Goal: Information Seeking & Learning: Learn about a topic

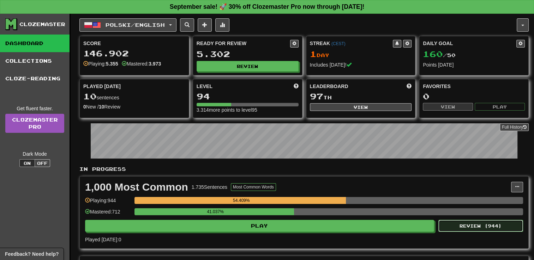
click at [473, 227] on button "Review ( 944 )" at bounding box center [480, 226] width 85 height 12
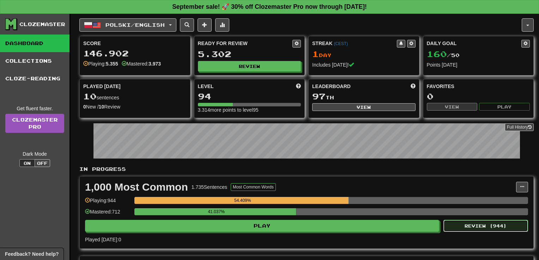
select select "**"
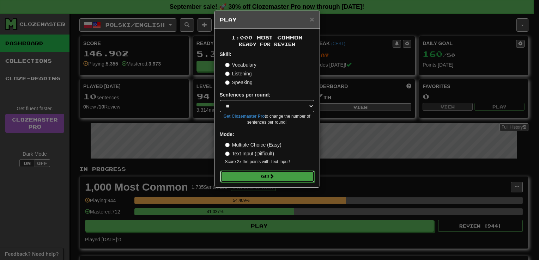
click at [256, 174] on button "Go" at bounding box center [267, 177] width 95 height 12
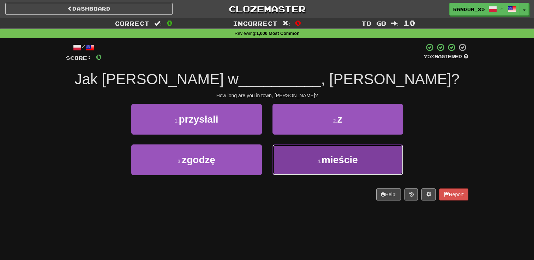
click at [320, 164] on button "4 . mieście" at bounding box center [337, 160] width 131 height 31
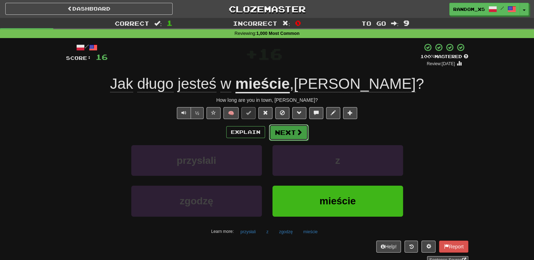
click at [284, 134] on button "Next" at bounding box center [289, 133] width 40 height 16
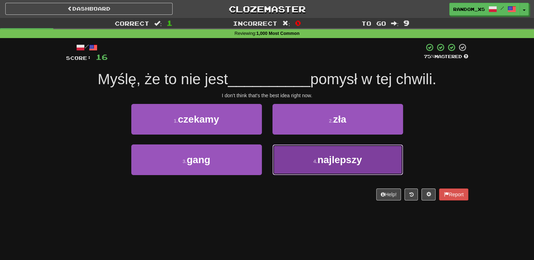
click at [304, 162] on button "4 . najlepszy" at bounding box center [337, 160] width 131 height 31
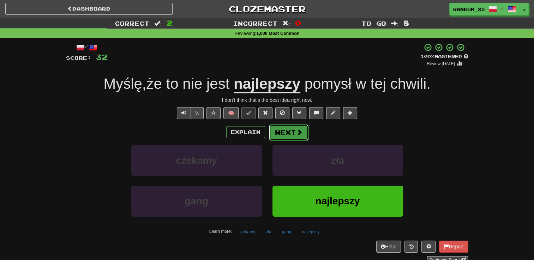
click at [286, 135] on button "Next" at bounding box center [289, 133] width 40 height 16
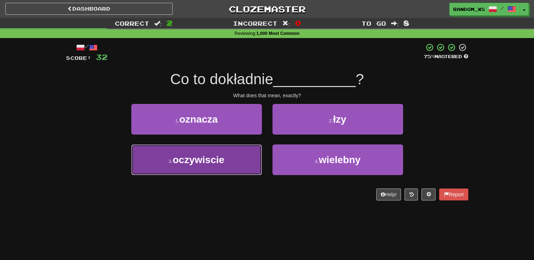
click at [245, 163] on button "3 . oczywiscie" at bounding box center [196, 160] width 131 height 31
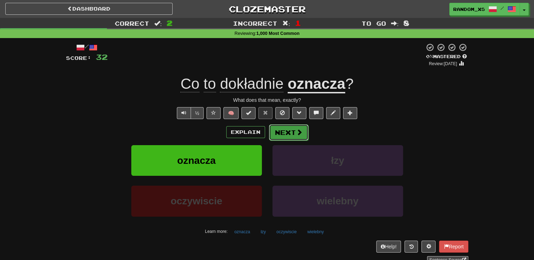
click at [285, 134] on button "Next" at bounding box center [289, 133] width 40 height 16
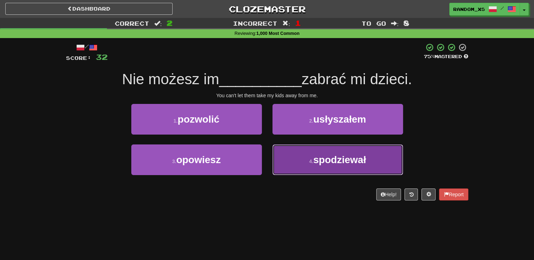
click at [283, 163] on button "4 . spodziewał" at bounding box center [337, 160] width 131 height 31
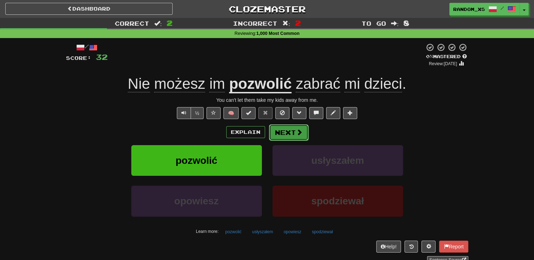
click at [287, 135] on button "Next" at bounding box center [289, 133] width 40 height 16
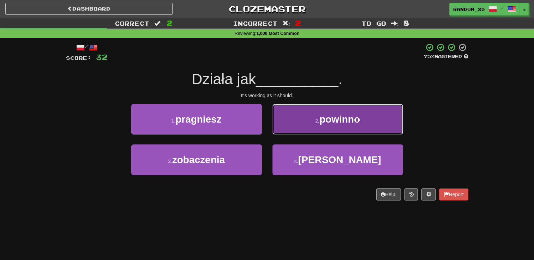
click at [298, 120] on button "2 . powinno" at bounding box center [337, 119] width 131 height 31
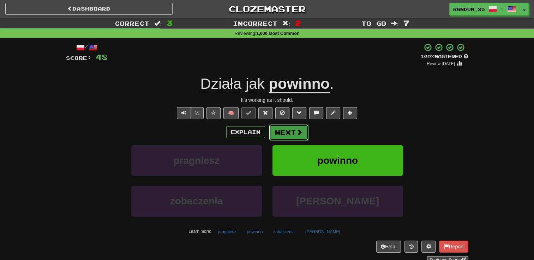
click at [288, 138] on button "Next" at bounding box center [289, 133] width 40 height 16
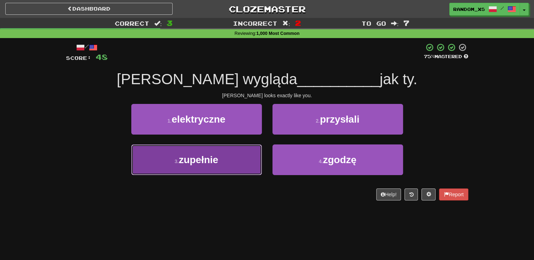
click at [224, 170] on button "3 . zupełnie" at bounding box center [196, 160] width 131 height 31
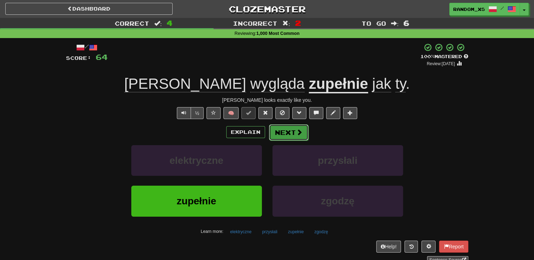
click at [282, 133] on button "Next" at bounding box center [289, 133] width 40 height 16
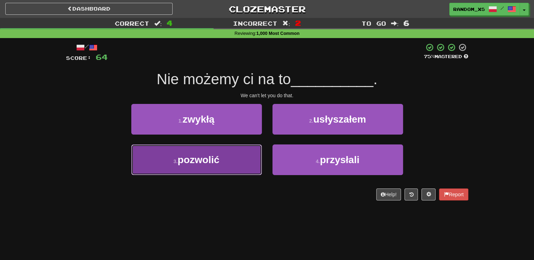
click at [232, 169] on button "3 . pozwolić" at bounding box center [196, 160] width 131 height 31
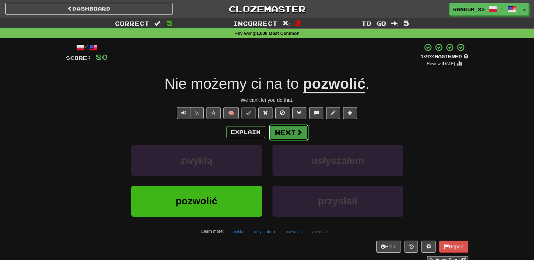
click at [277, 132] on button "Next" at bounding box center [289, 133] width 40 height 16
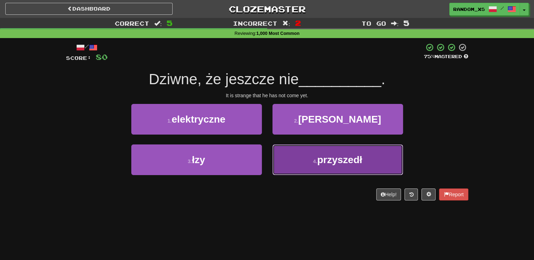
click at [288, 169] on button "4 . przyszedł" at bounding box center [337, 160] width 131 height 31
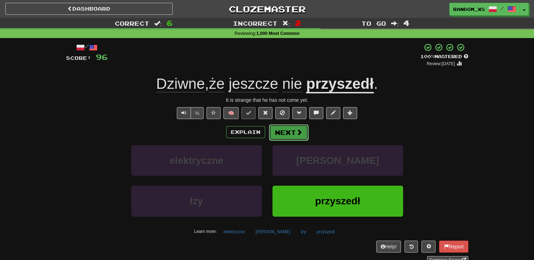
click at [278, 134] on button "Next" at bounding box center [289, 133] width 40 height 16
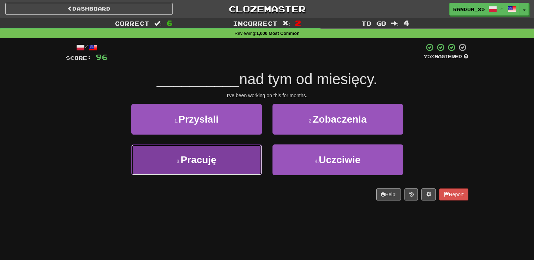
click at [246, 169] on button "3 . Pracuję" at bounding box center [196, 160] width 131 height 31
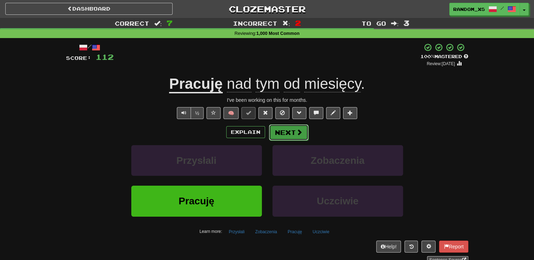
click at [277, 136] on button "Next" at bounding box center [289, 133] width 40 height 16
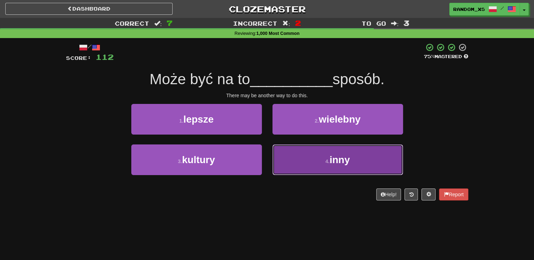
click at [295, 159] on button "4 . inny" at bounding box center [337, 160] width 131 height 31
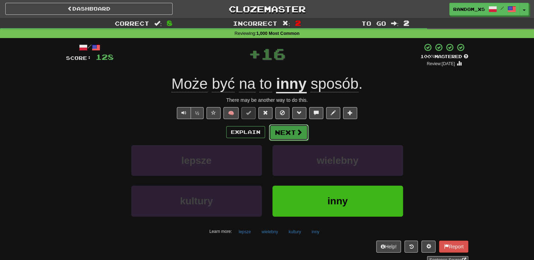
click at [282, 136] on button "Next" at bounding box center [289, 133] width 40 height 16
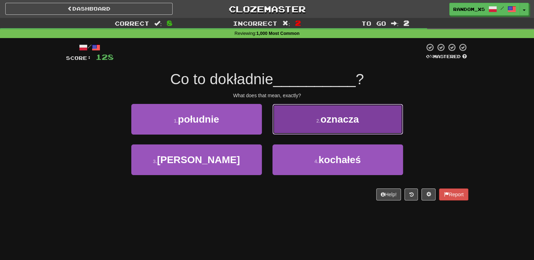
click at [289, 124] on button "2 . oznacza" at bounding box center [337, 119] width 131 height 31
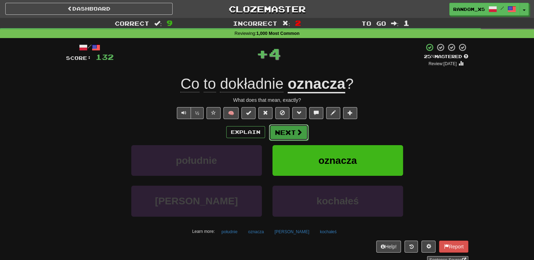
click at [283, 135] on button "Next" at bounding box center [289, 133] width 40 height 16
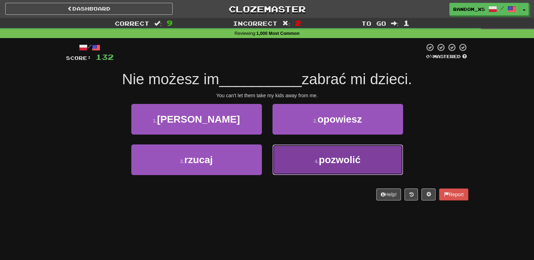
click at [286, 160] on button "4 . pozwolić" at bounding box center [337, 160] width 131 height 31
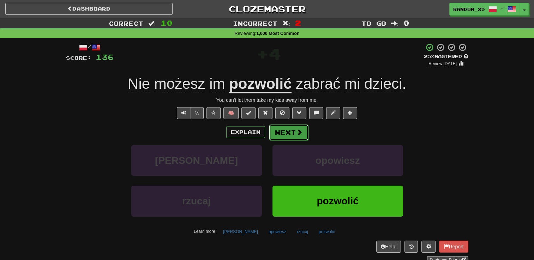
click at [277, 135] on button "Next" at bounding box center [289, 133] width 40 height 16
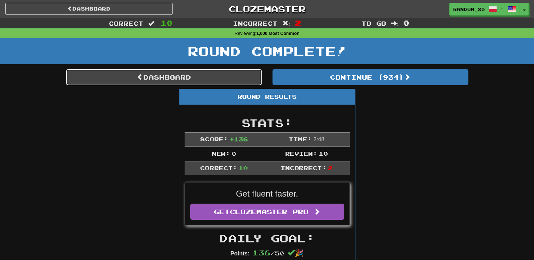
click at [149, 82] on link "Dashboard" at bounding box center [164, 77] width 196 height 16
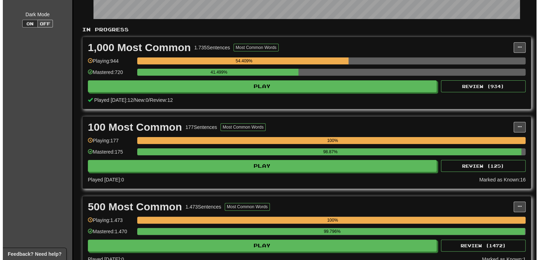
scroll to position [140, 0]
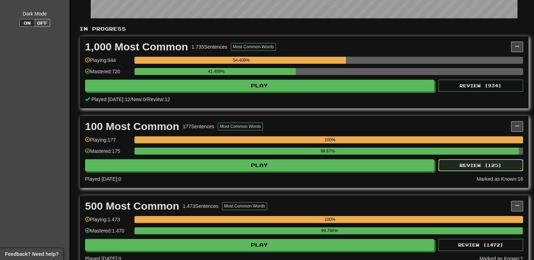
click at [479, 167] on button "Review ( 125 )" at bounding box center [480, 166] width 85 height 12
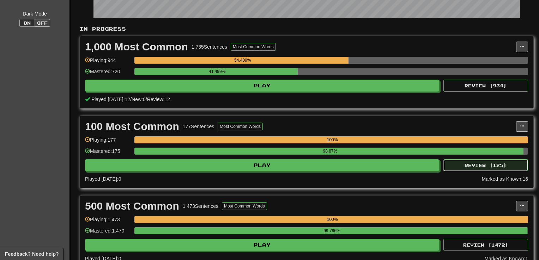
select select "**"
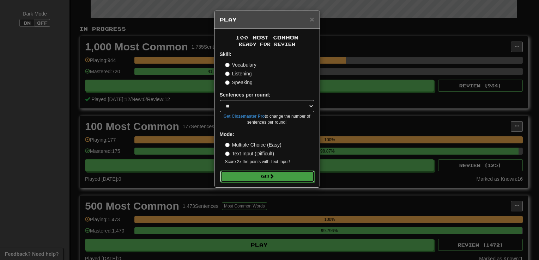
click at [270, 178] on button "Go" at bounding box center [267, 177] width 95 height 12
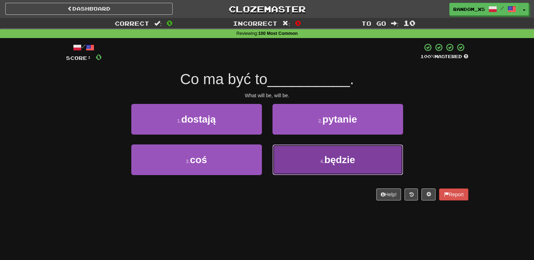
click at [289, 160] on button "4 . będzie" at bounding box center [337, 160] width 131 height 31
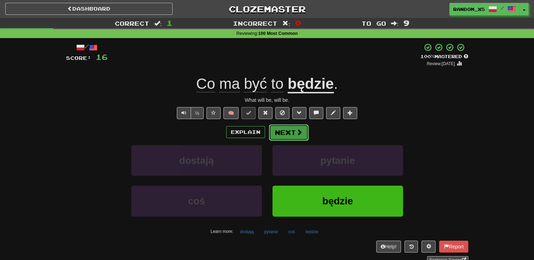
click at [288, 133] on button "Next" at bounding box center [289, 133] width 40 height 16
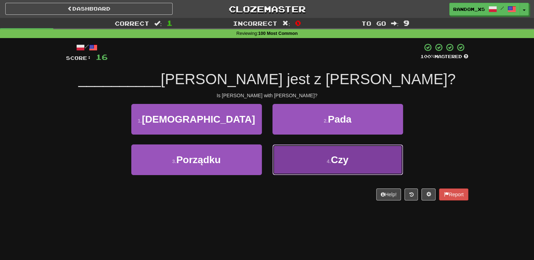
click at [292, 163] on button "4 . Czy" at bounding box center [337, 160] width 131 height 31
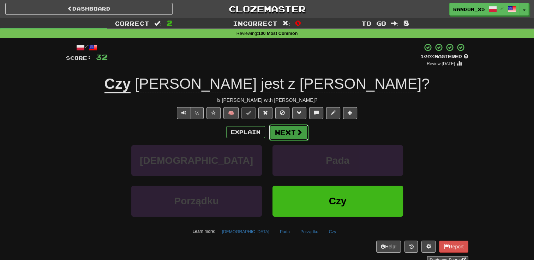
click at [276, 136] on button "Next" at bounding box center [289, 133] width 40 height 16
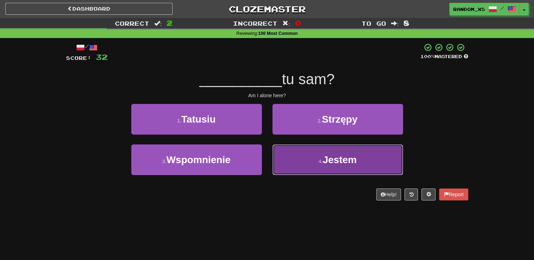
click at [286, 166] on button "4 . Jestem" at bounding box center [337, 160] width 131 height 31
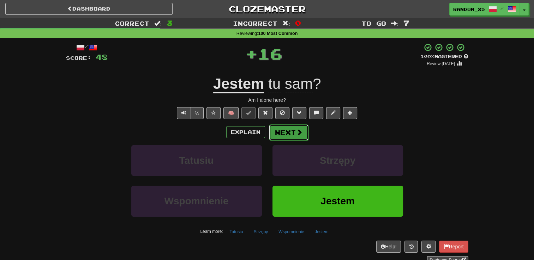
click at [272, 137] on button "Next" at bounding box center [289, 133] width 40 height 16
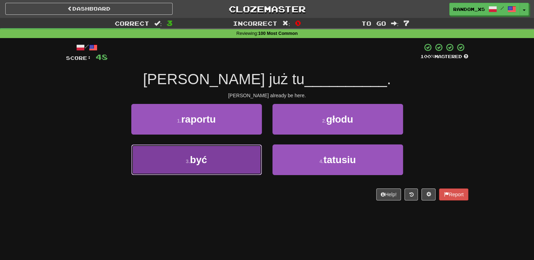
click at [250, 163] on button "3 . być" at bounding box center [196, 160] width 131 height 31
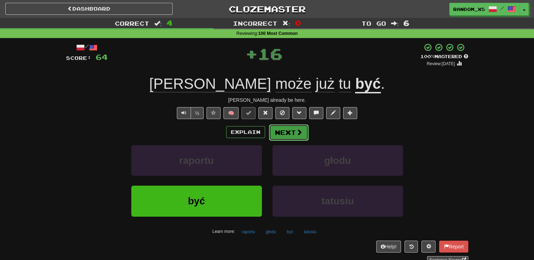
click at [280, 136] on button "Next" at bounding box center [289, 133] width 40 height 16
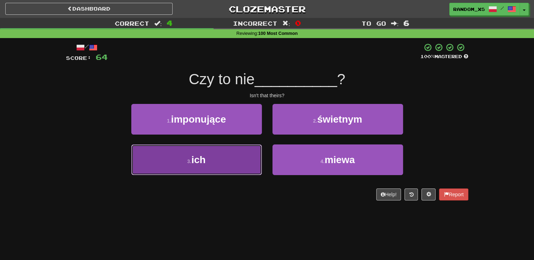
click at [242, 164] on button "3 . ich" at bounding box center [196, 160] width 131 height 31
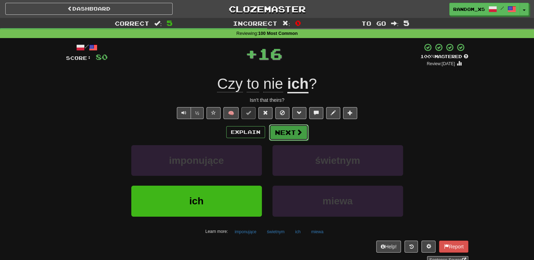
click at [277, 133] on button "Next" at bounding box center [289, 133] width 40 height 16
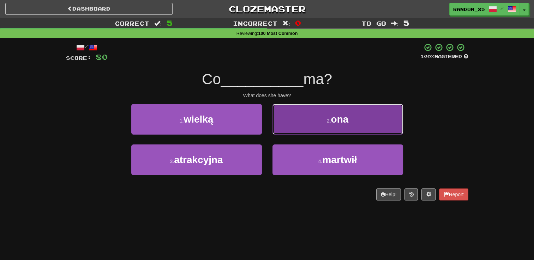
click at [295, 123] on button "2 . ona" at bounding box center [337, 119] width 131 height 31
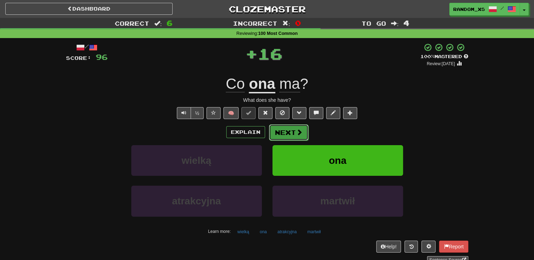
click at [277, 132] on button "Next" at bounding box center [289, 133] width 40 height 16
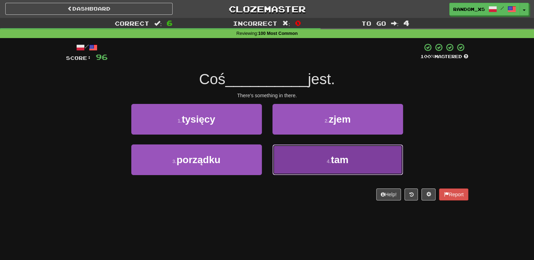
click at [291, 162] on button "4 . tam" at bounding box center [337, 160] width 131 height 31
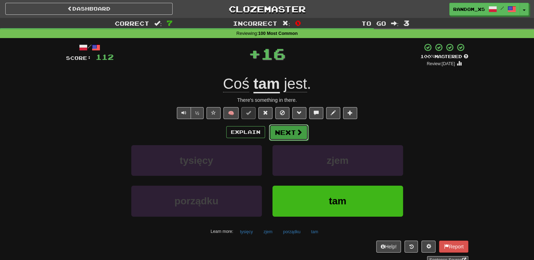
click at [274, 136] on button "Next" at bounding box center [289, 133] width 40 height 16
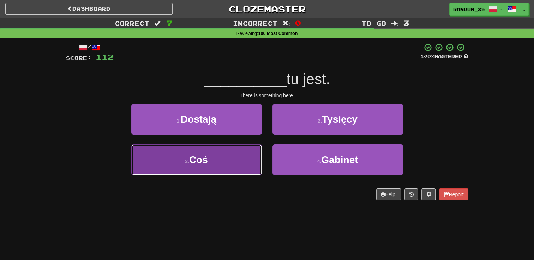
click at [249, 163] on button "3 . Coś" at bounding box center [196, 160] width 131 height 31
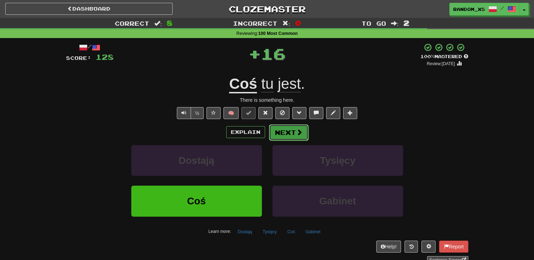
click at [277, 133] on button "Next" at bounding box center [289, 133] width 40 height 16
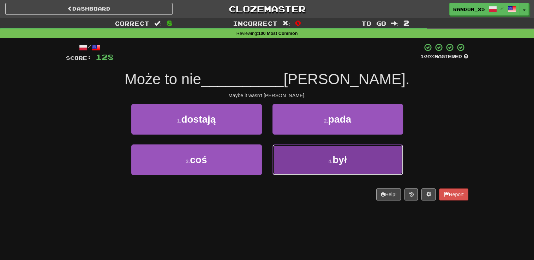
click at [295, 164] on button "4 . był" at bounding box center [337, 160] width 131 height 31
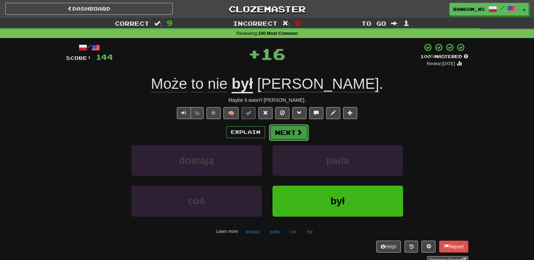
click at [276, 133] on button "Next" at bounding box center [289, 133] width 40 height 16
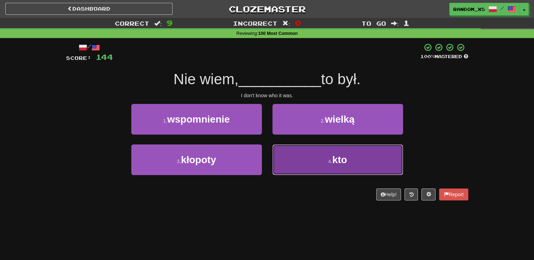
click at [295, 160] on button "4 . kto" at bounding box center [337, 160] width 131 height 31
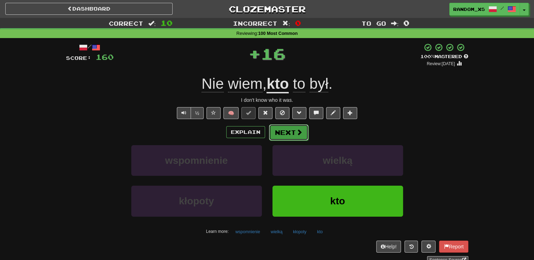
click at [275, 135] on button "Next" at bounding box center [289, 133] width 40 height 16
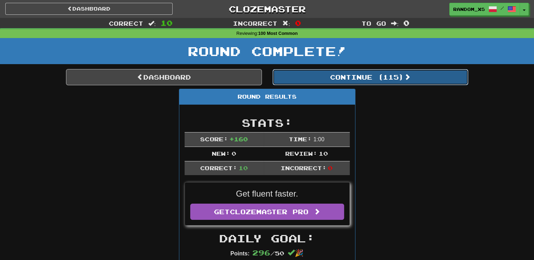
click at [364, 82] on button "Continue ( 115 )" at bounding box center [370, 77] width 196 height 16
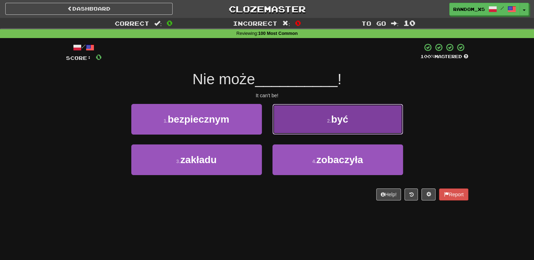
click at [297, 122] on button "2 . być" at bounding box center [337, 119] width 131 height 31
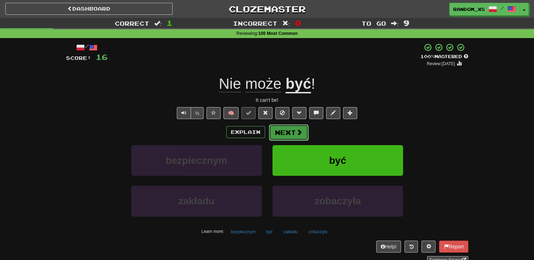
click at [280, 136] on button "Next" at bounding box center [289, 133] width 40 height 16
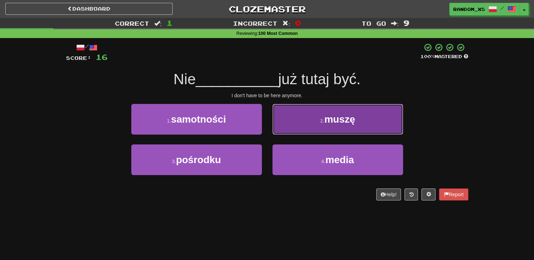
click at [301, 119] on button "2 . muszę" at bounding box center [337, 119] width 131 height 31
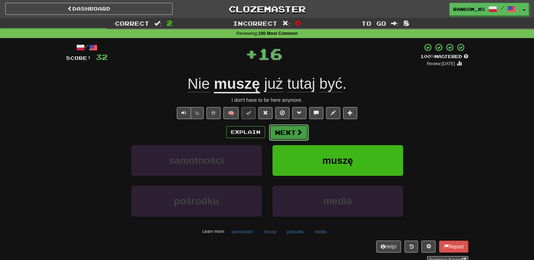
click at [284, 133] on button "Next" at bounding box center [289, 133] width 40 height 16
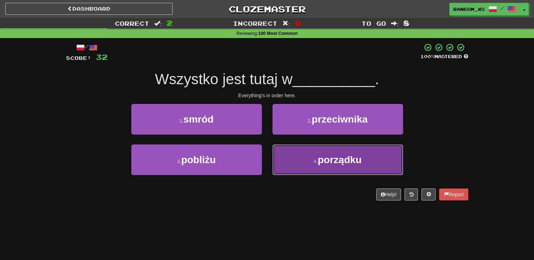
click at [285, 168] on button "4 . porządku" at bounding box center [337, 160] width 131 height 31
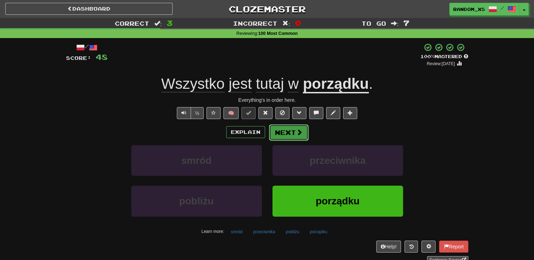
click at [277, 132] on button "Next" at bounding box center [289, 133] width 40 height 16
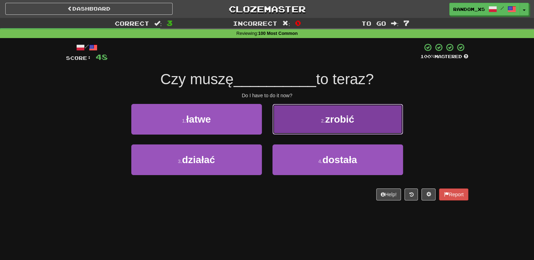
click at [284, 127] on button "2 . zrobić" at bounding box center [337, 119] width 131 height 31
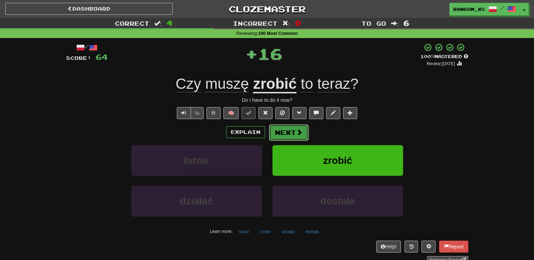
click at [275, 137] on button "Next" at bounding box center [289, 133] width 40 height 16
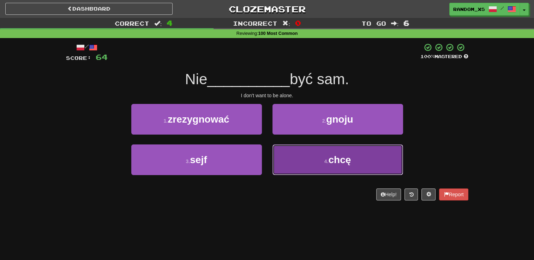
click at [286, 160] on button "4 . chcę" at bounding box center [337, 160] width 131 height 31
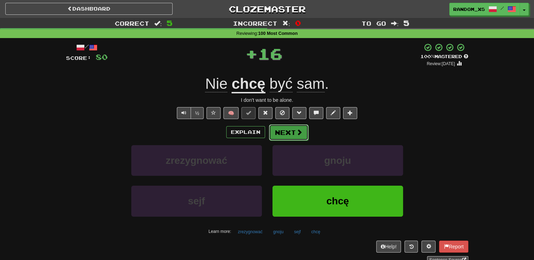
click at [277, 137] on button "Next" at bounding box center [289, 133] width 40 height 16
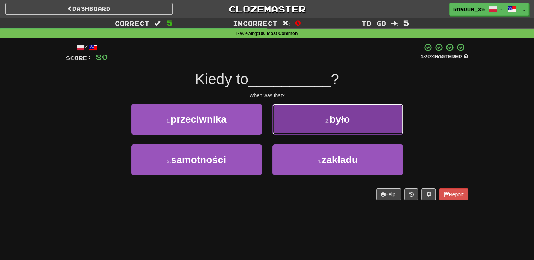
click at [280, 131] on button "2 . było" at bounding box center [337, 119] width 131 height 31
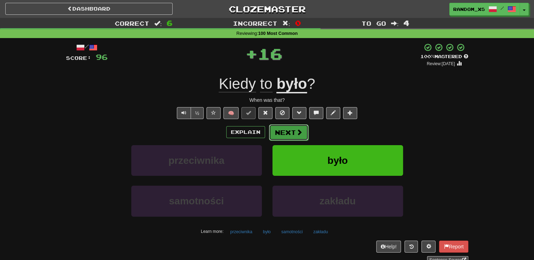
click at [275, 138] on button "Next" at bounding box center [289, 133] width 40 height 16
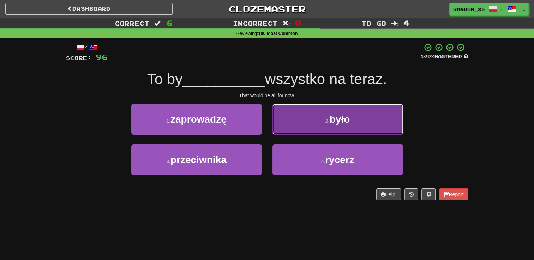
click at [288, 125] on button "2 . było" at bounding box center [337, 119] width 131 height 31
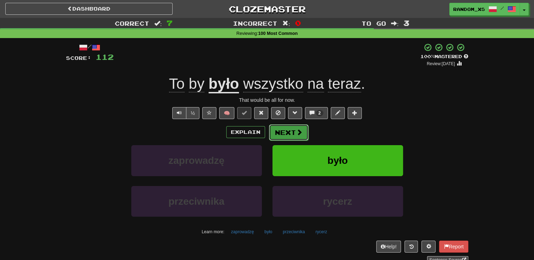
click at [288, 135] on button "Next" at bounding box center [289, 133] width 40 height 16
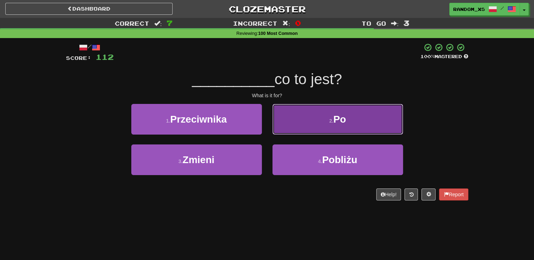
click at [295, 121] on button "2 . Po" at bounding box center [337, 119] width 131 height 31
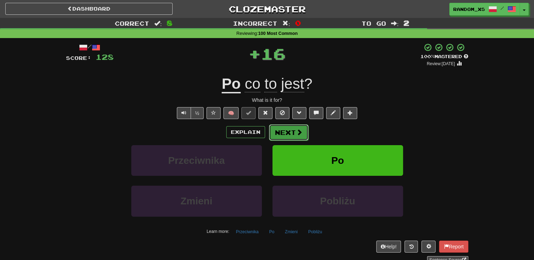
click at [278, 134] on button "Next" at bounding box center [289, 133] width 40 height 16
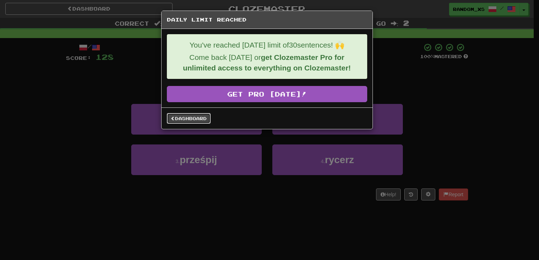
click at [185, 117] on link "Dashboard" at bounding box center [189, 118] width 44 height 11
